Goal: Information Seeking & Learning: Learn about a topic

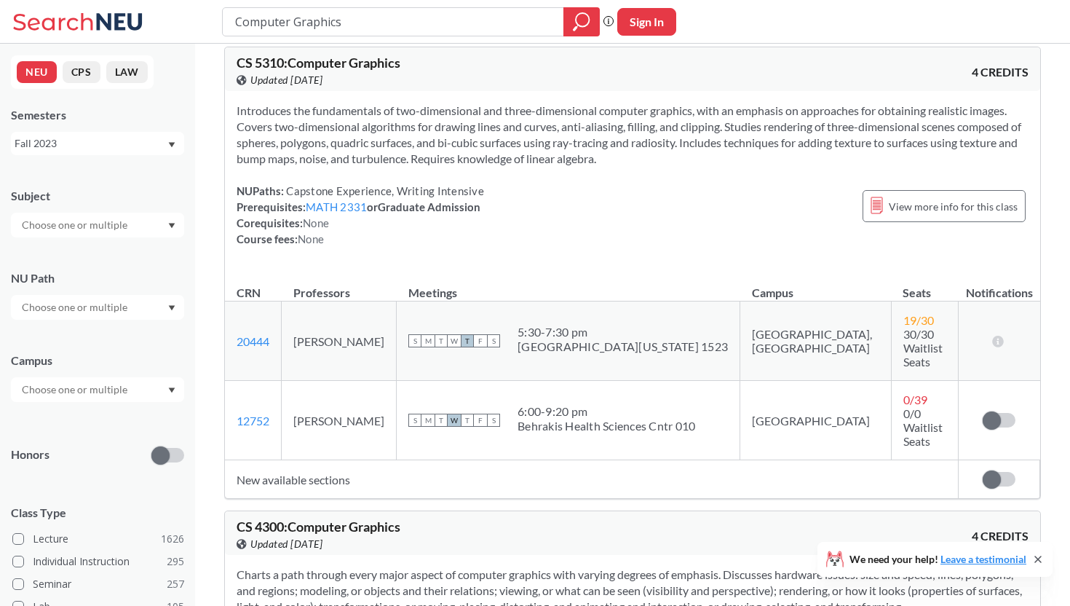
scroll to position [25, 0]
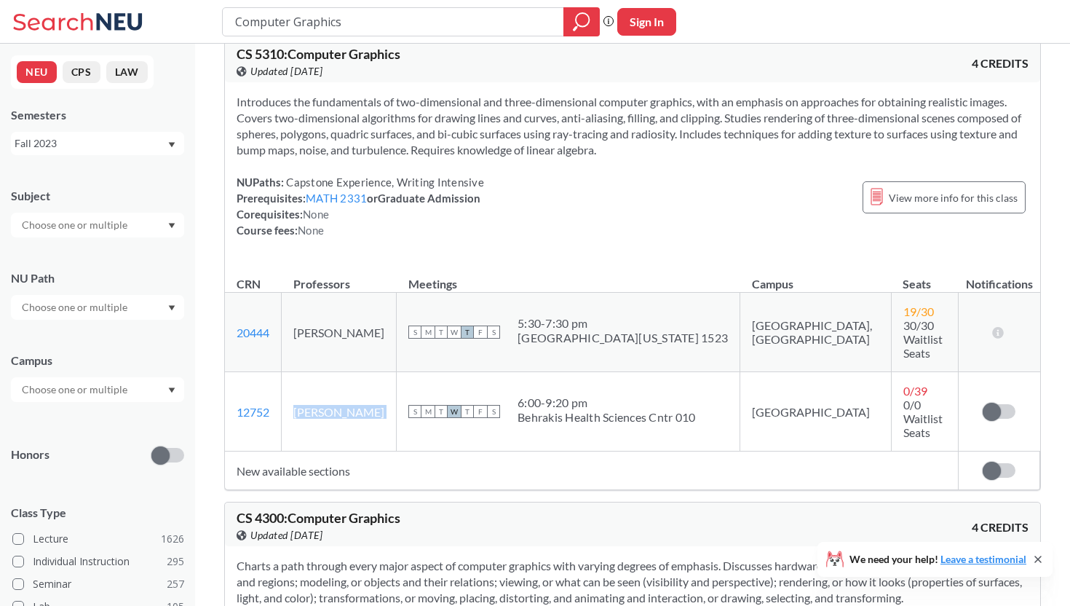
drag, startPoint x: 298, startPoint y: 376, endPoint x: 390, endPoint y: 373, distance: 91.8
click at [390, 373] on tr "12752 View this section on Banner. [PERSON_NAME] S M T W T F S 6:00 - 9:20 pm B…" at bounding box center [632, 411] width 815 height 79
copy td "[PERSON_NAME]"
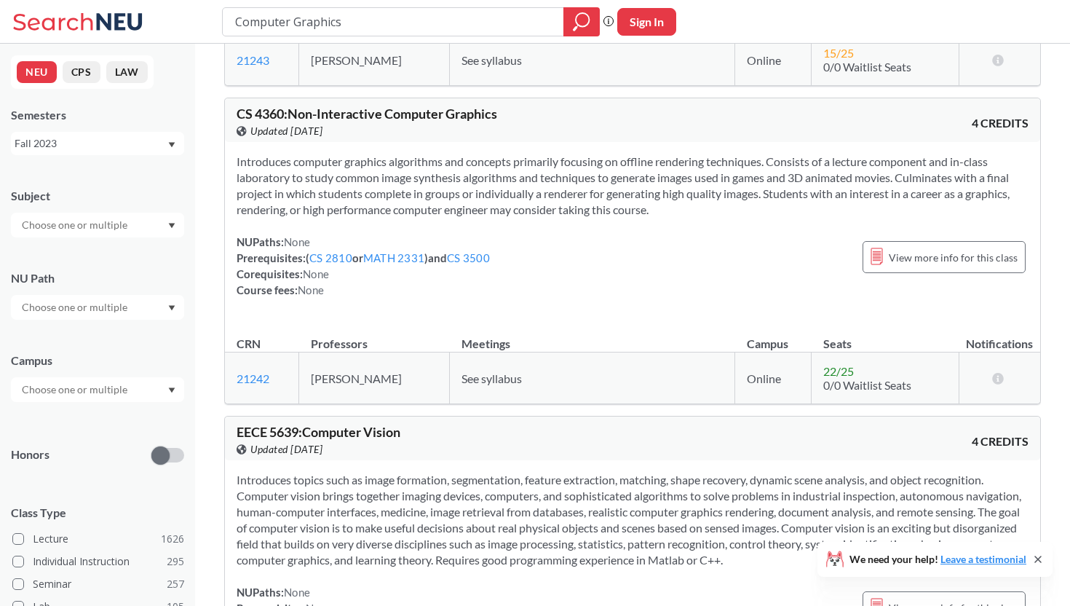
scroll to position [1064, 0]
click at [464, 371] on span "See syllabus" at bounding box center [492, 378] width 60 height 14
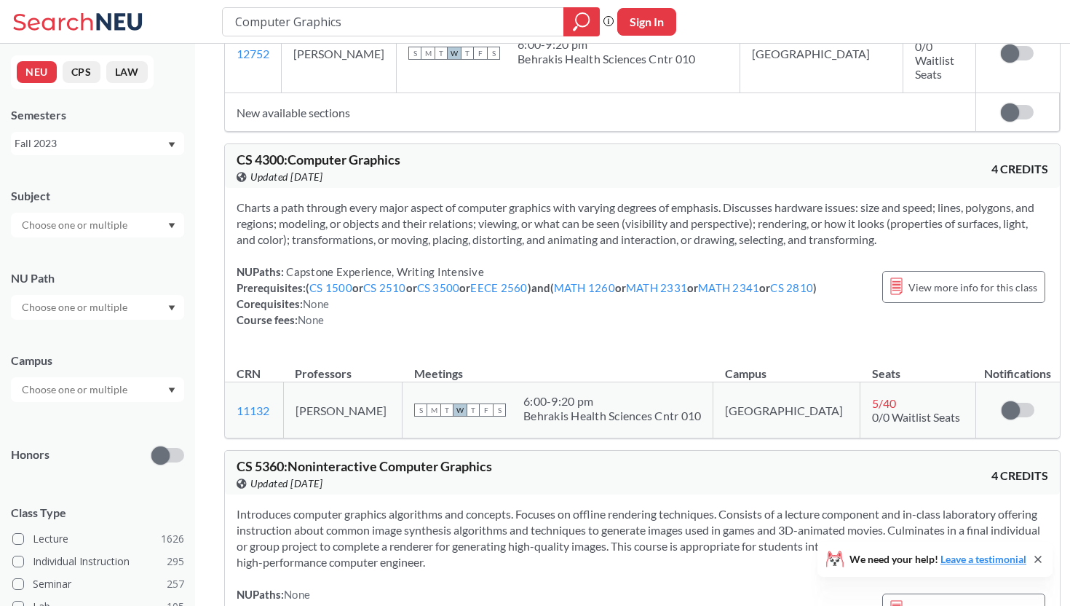
scroll to position [416, 0]
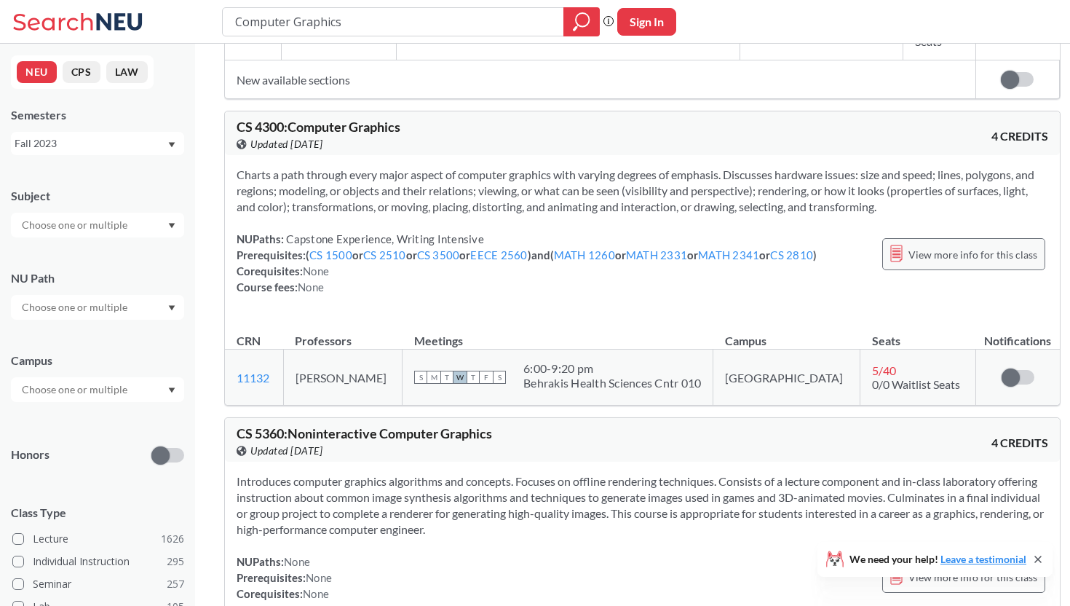
click at [904, 238] on div "View more info for this class" at bounding box center [963, 254] width 163 height 32
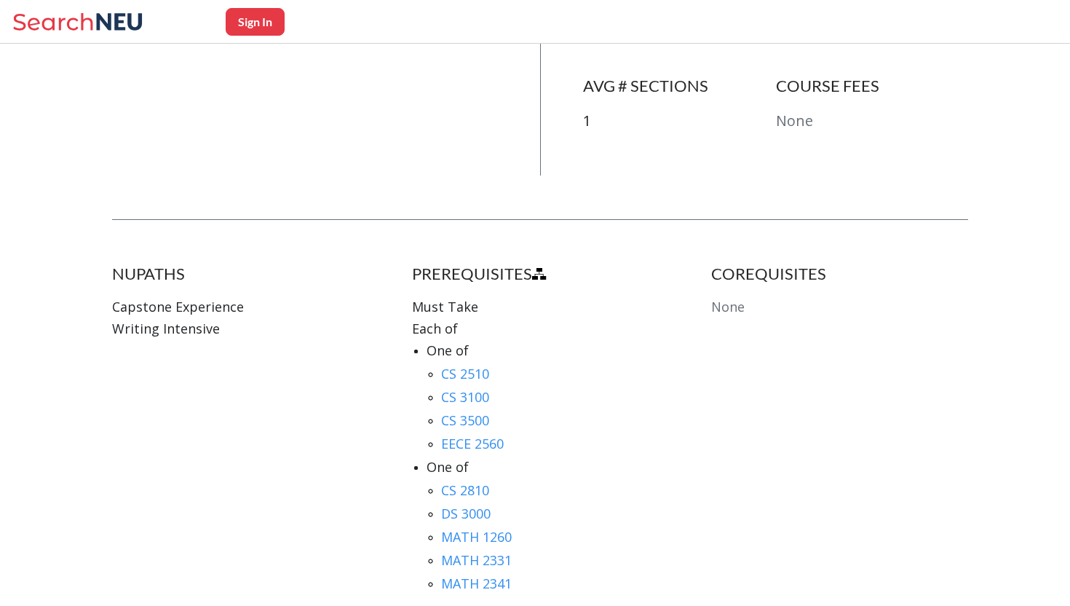
scroll to position [591, 0]
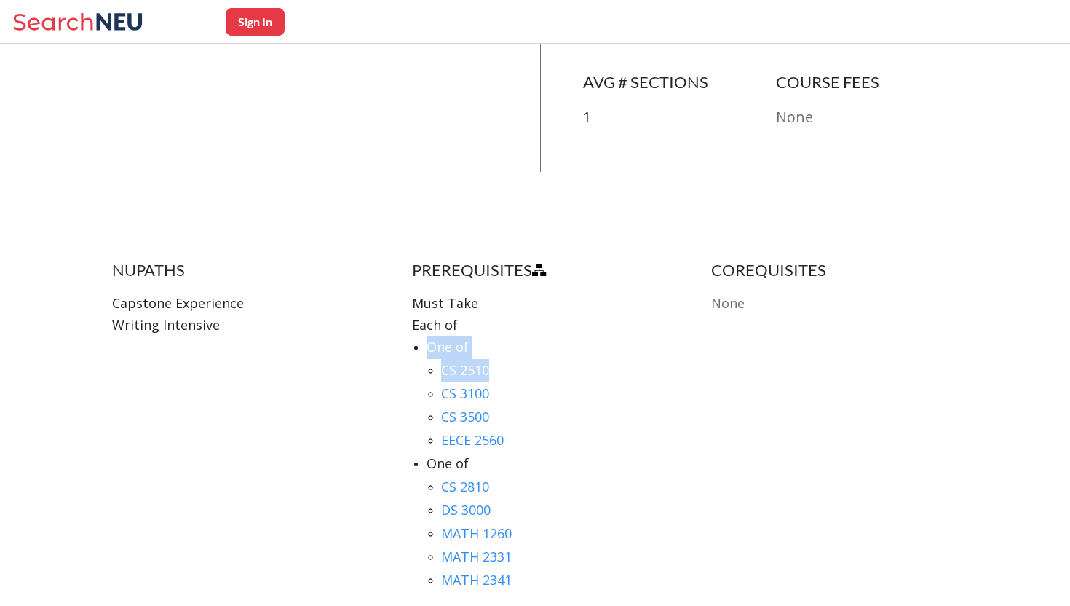
drag, startPoint x: 506, startPoint y: 362, endPoint x: 532, endPoint y: 314, distance: 54.7
click at [532, 314] on div "Each of One of CS 2510 CS 3100 CS 3500 EECE 2560 One of CS 2810 DS 3000 MATH 12…" at bounding box center [540, 453] width 257 height 278
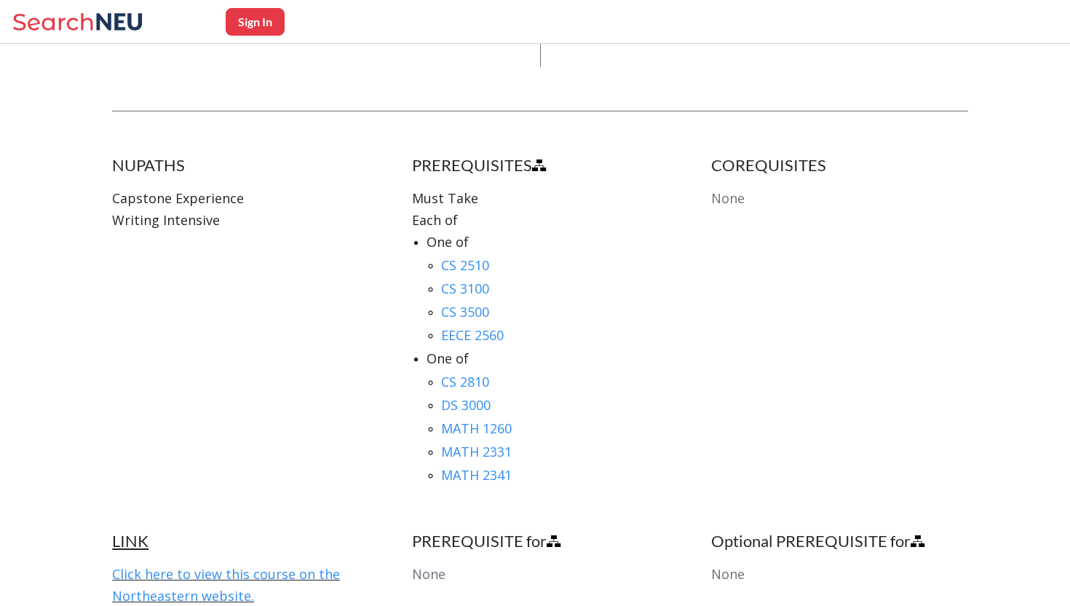
scroll to position [697, 0]
click at [475, 419] on link "MATH 1260" at bounding box center [476, 427] width 71 height 17
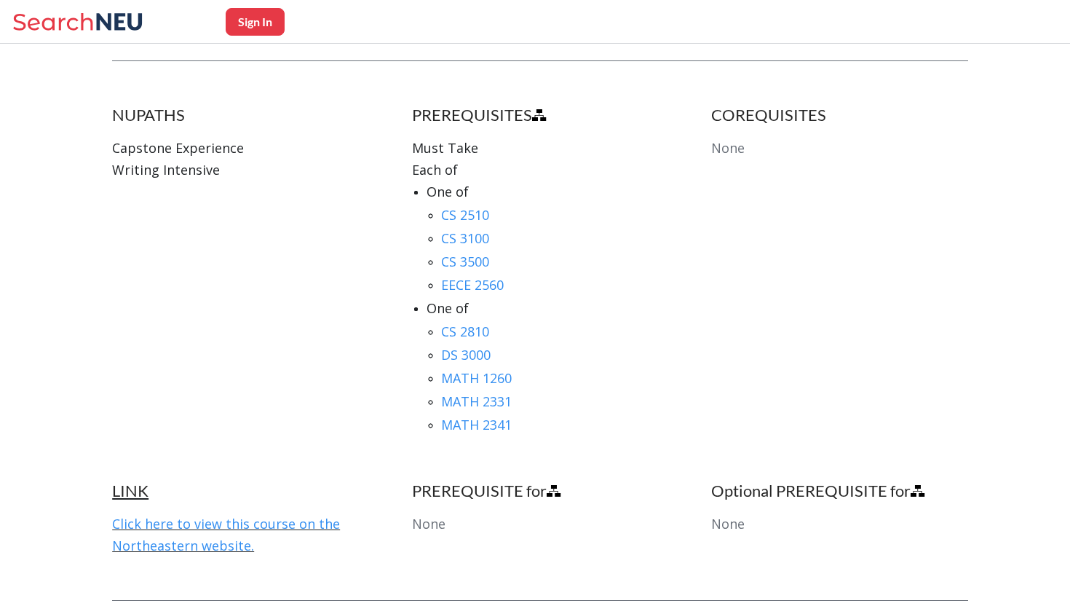
scroll to position [774, 0]
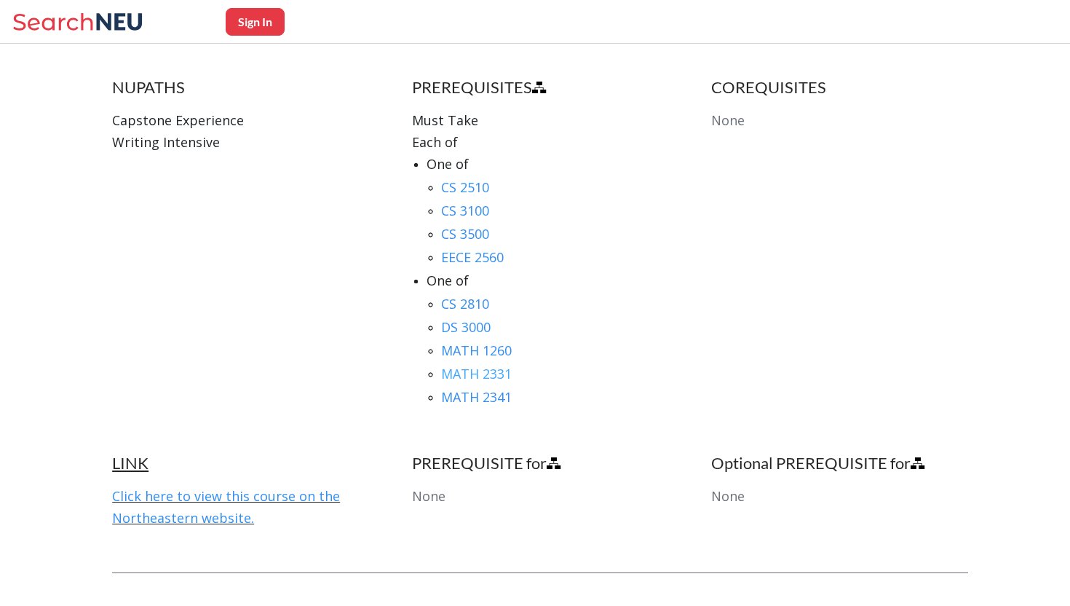
click at [470, 366] on link "MATH 2331" at bounding box center [476, 373] width 71 height 17
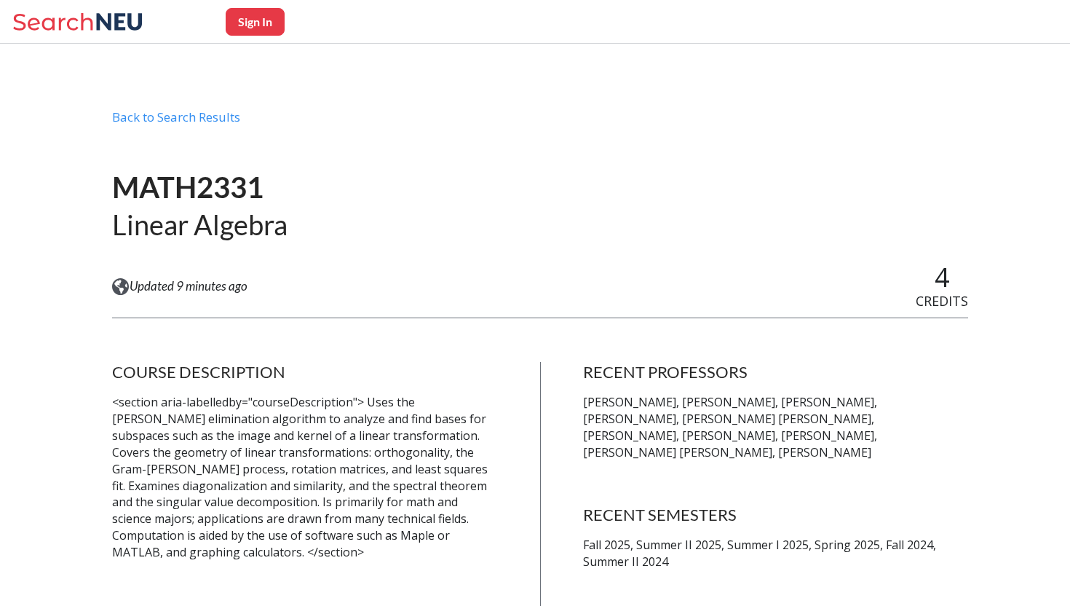
scroll to position [774, 0]
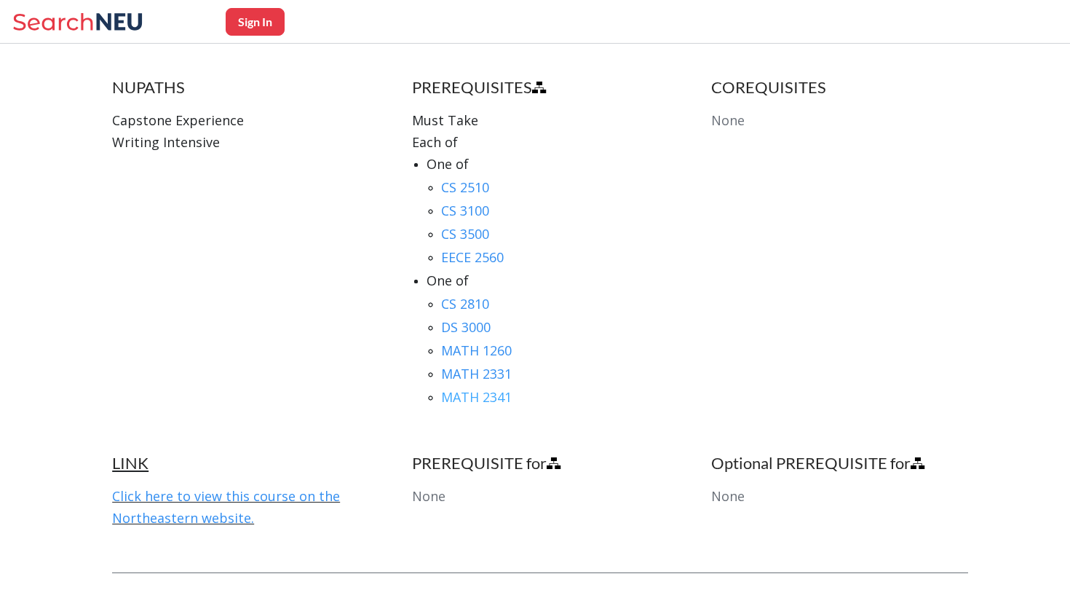
click at [490, 388] on link "MATH 2341" at bounding box center [476, 396] width 71 height 17
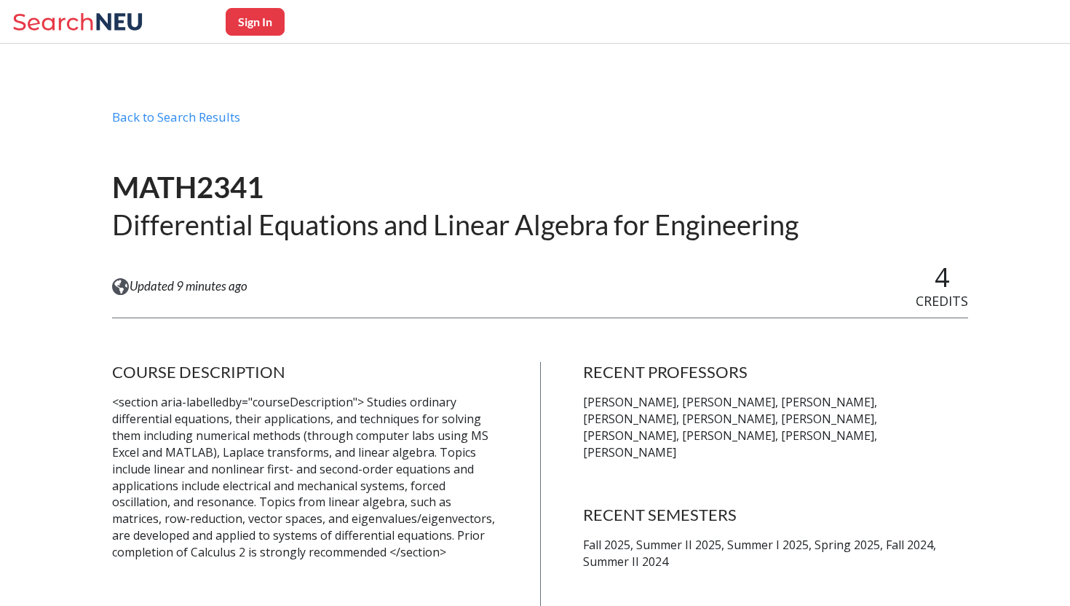
scroll to position [774, 0]
